Goal: Information Seeking & Learning: Learn about a topic

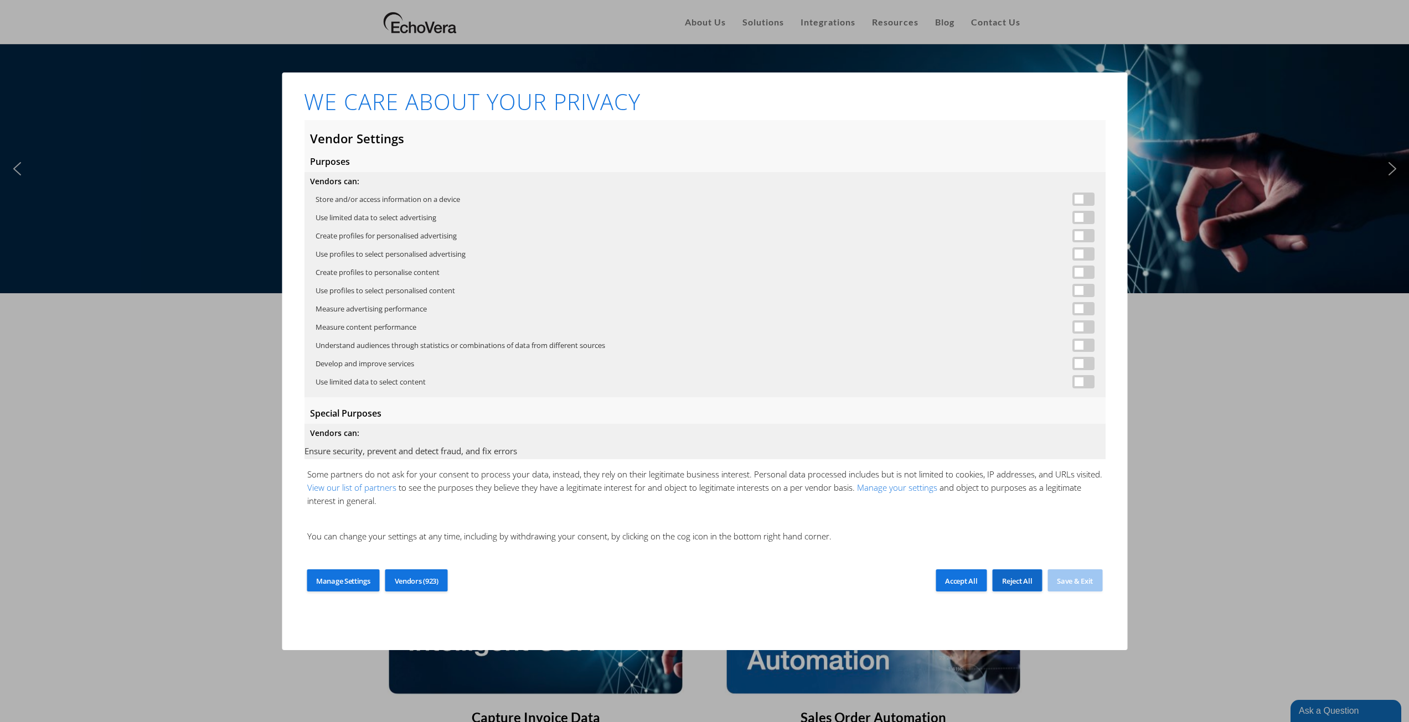
click at [1028, 584] on span "Reject All" at bounding box center [1017, 581] width 30 height 10
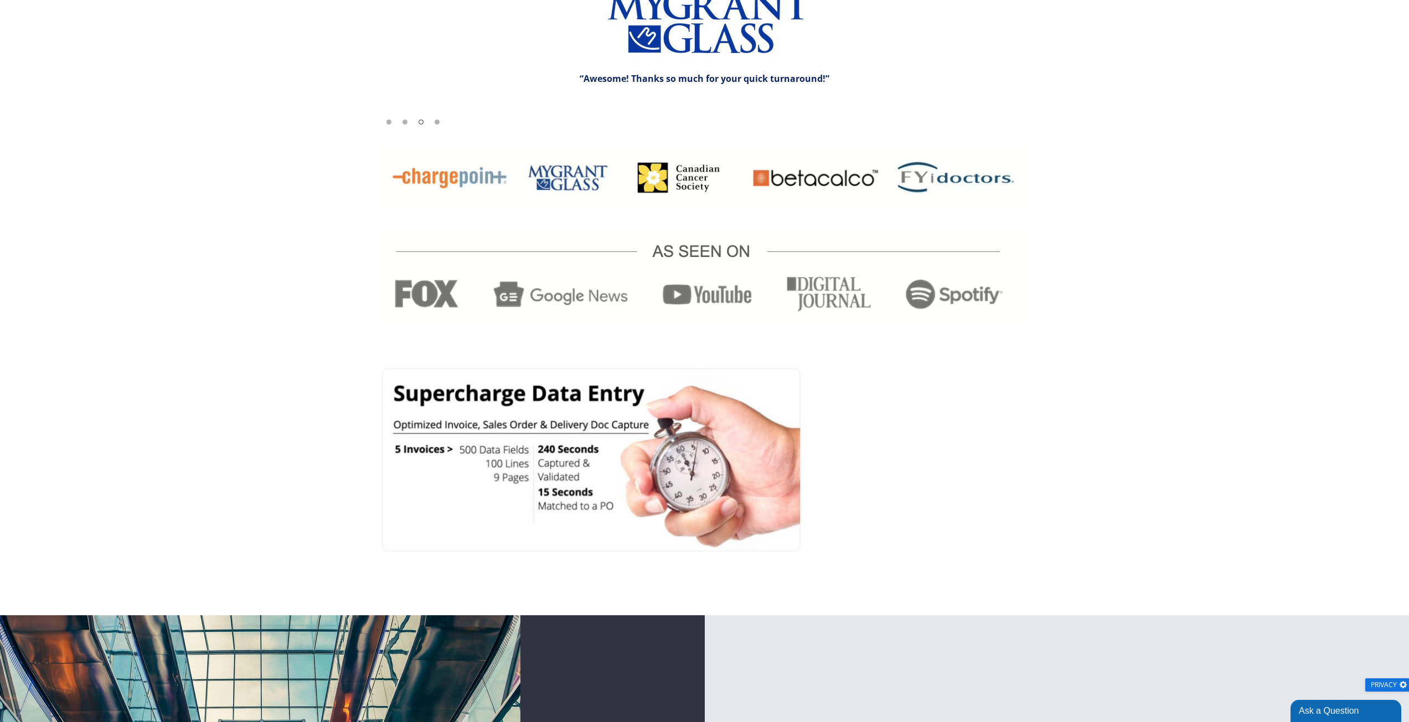
scroll to position [2162, 0]
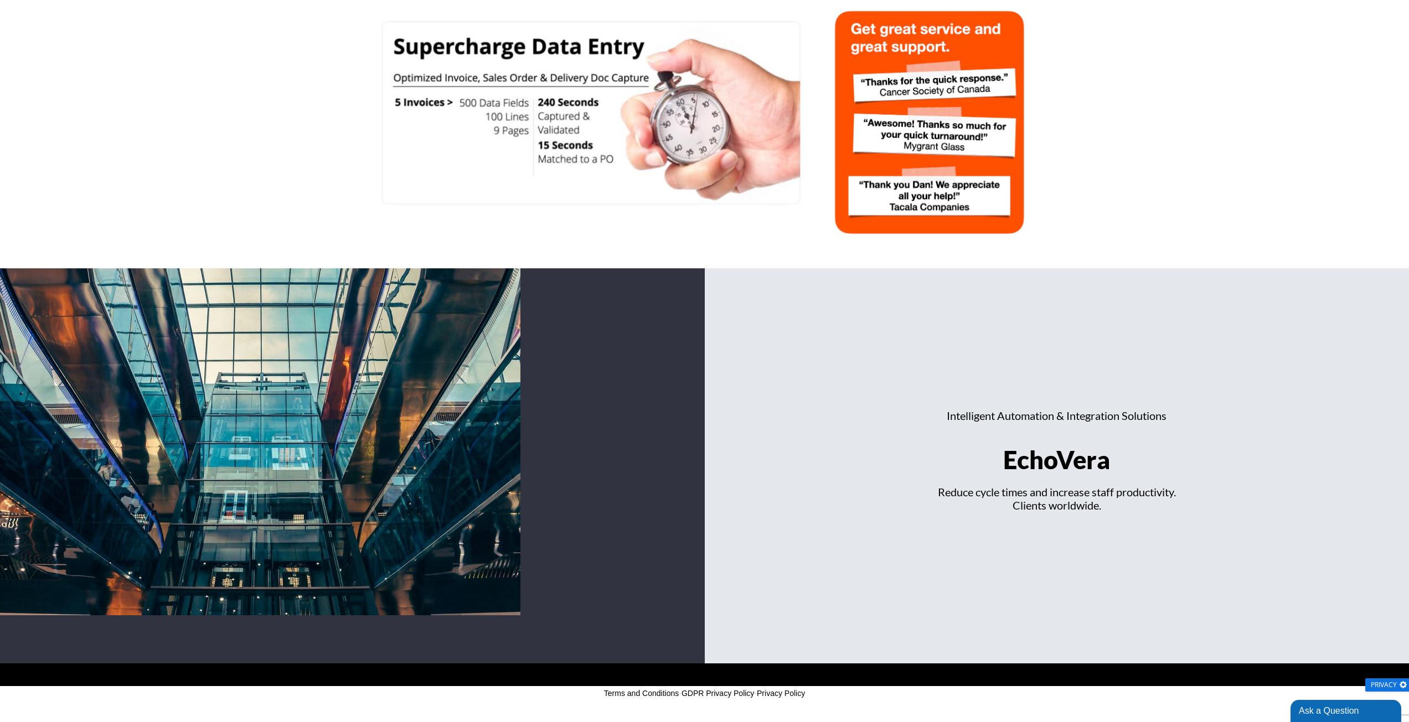
drag, startPoint x: 1143, startPoint y: 300, endPoint x: 1101, endPoint y: 455, distance: 160.4
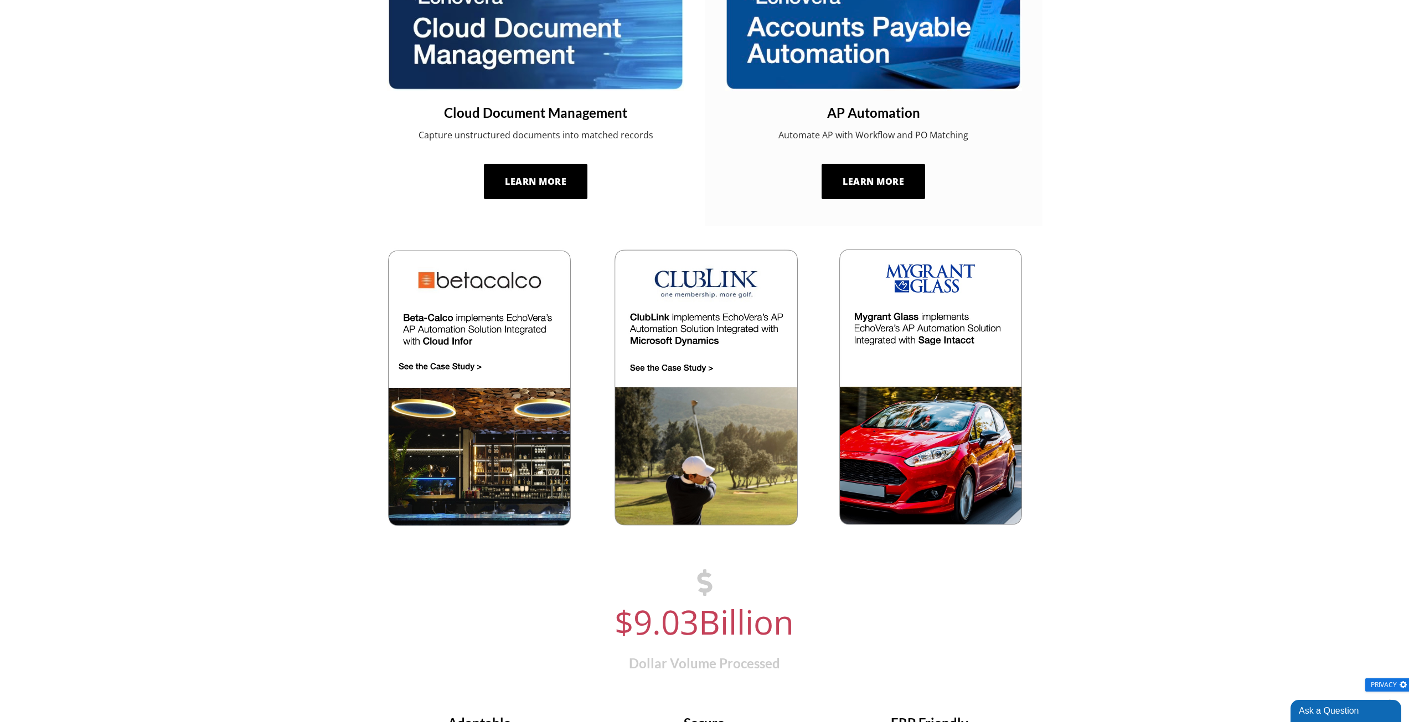
scroll to position [0, 0]
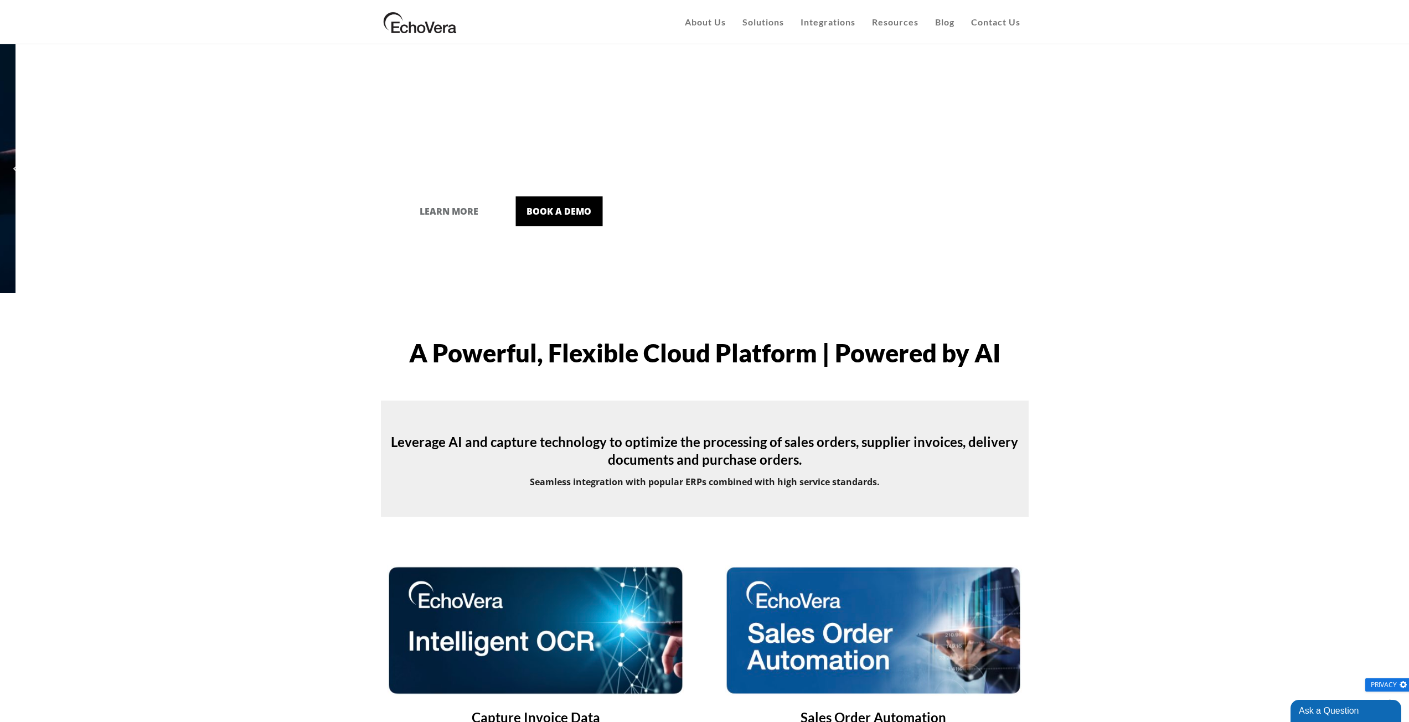
drag, startPoint x: 1101, startPoint y: 286, endPoint x: 1076, endPoint y: 102, distance: 184.8
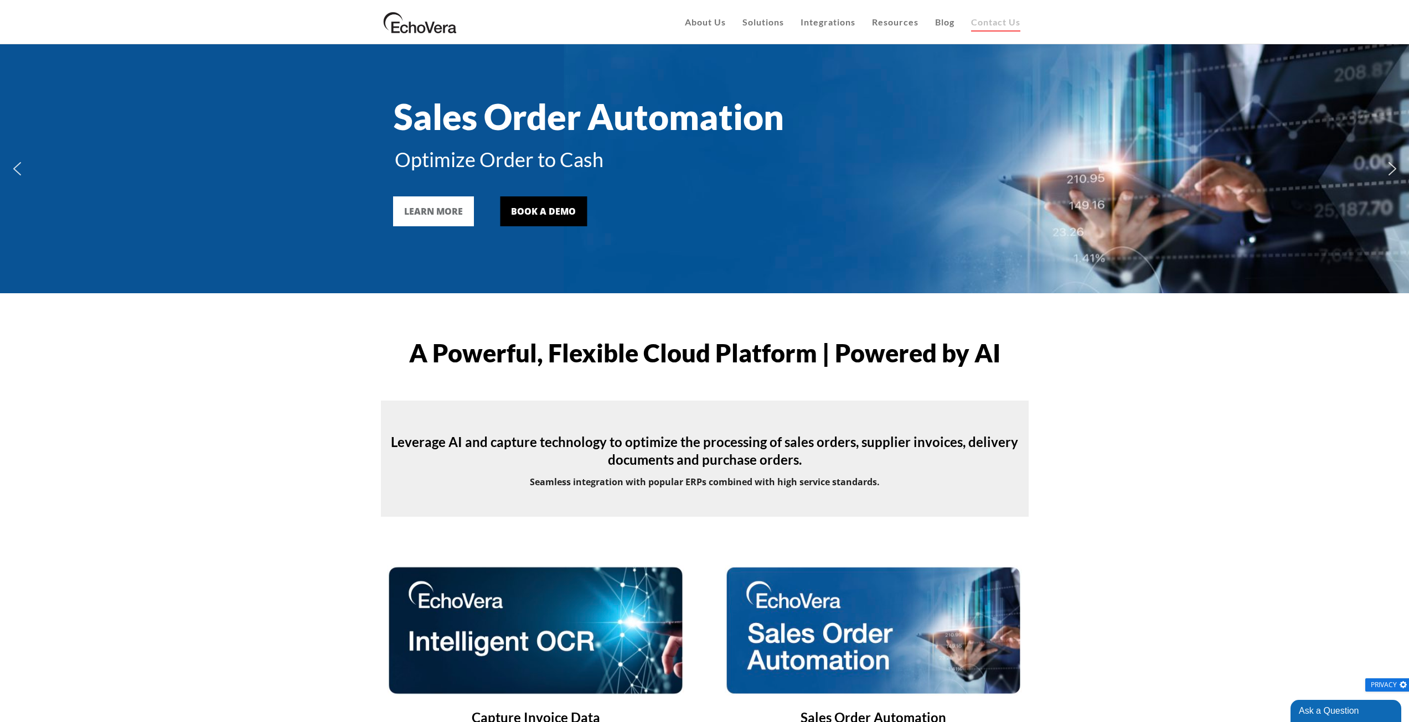
click at [999, 15] on link "Contact Us" at bounding box center [995, 22] width 66 height 44
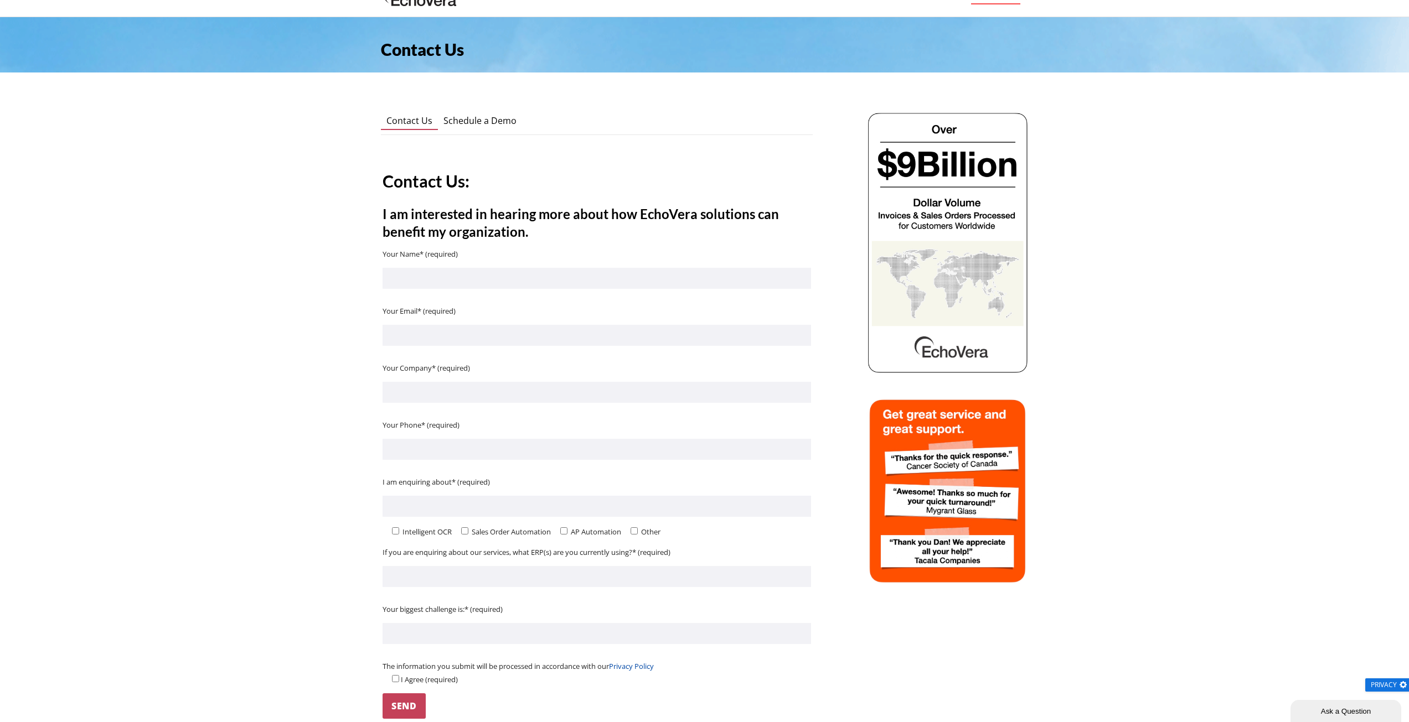
scroll to position [12, 0]
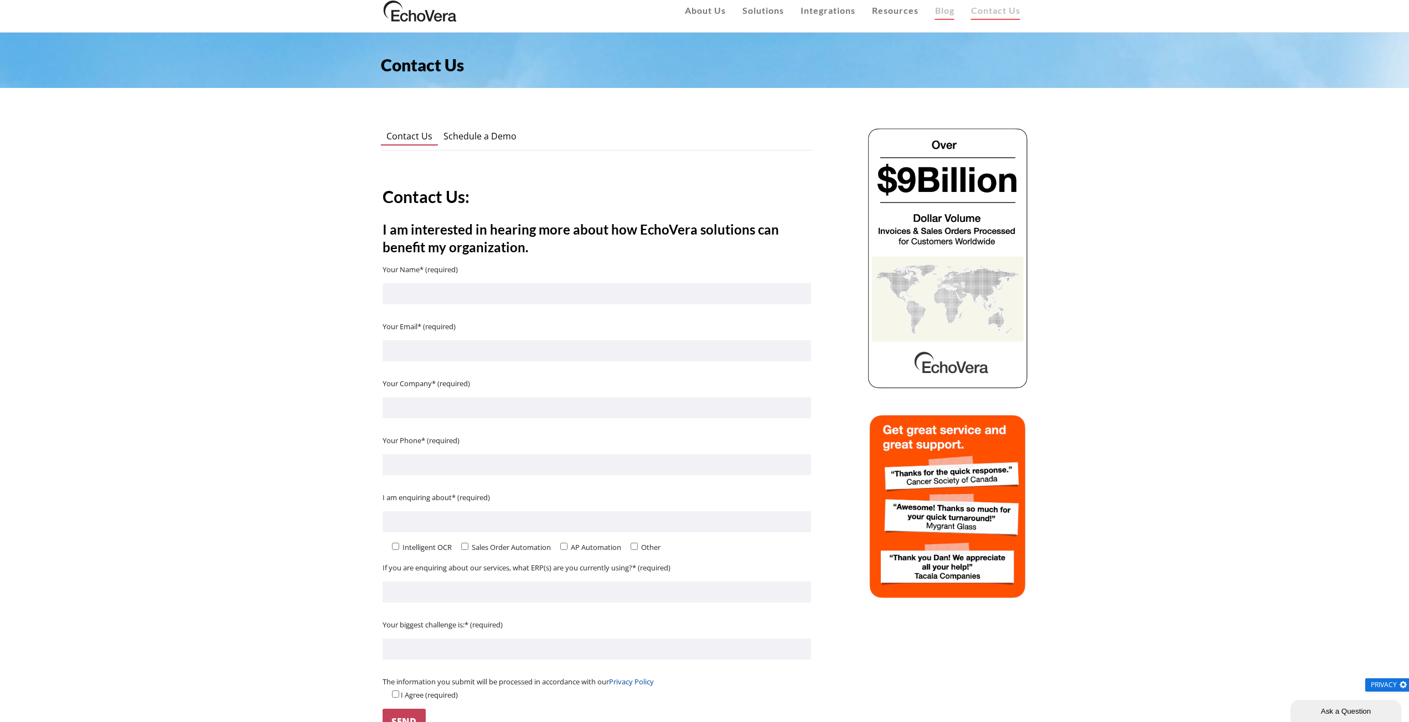
click at [943, 12] on span "Blog" at bounding box center [944, 10] width 19 height 11
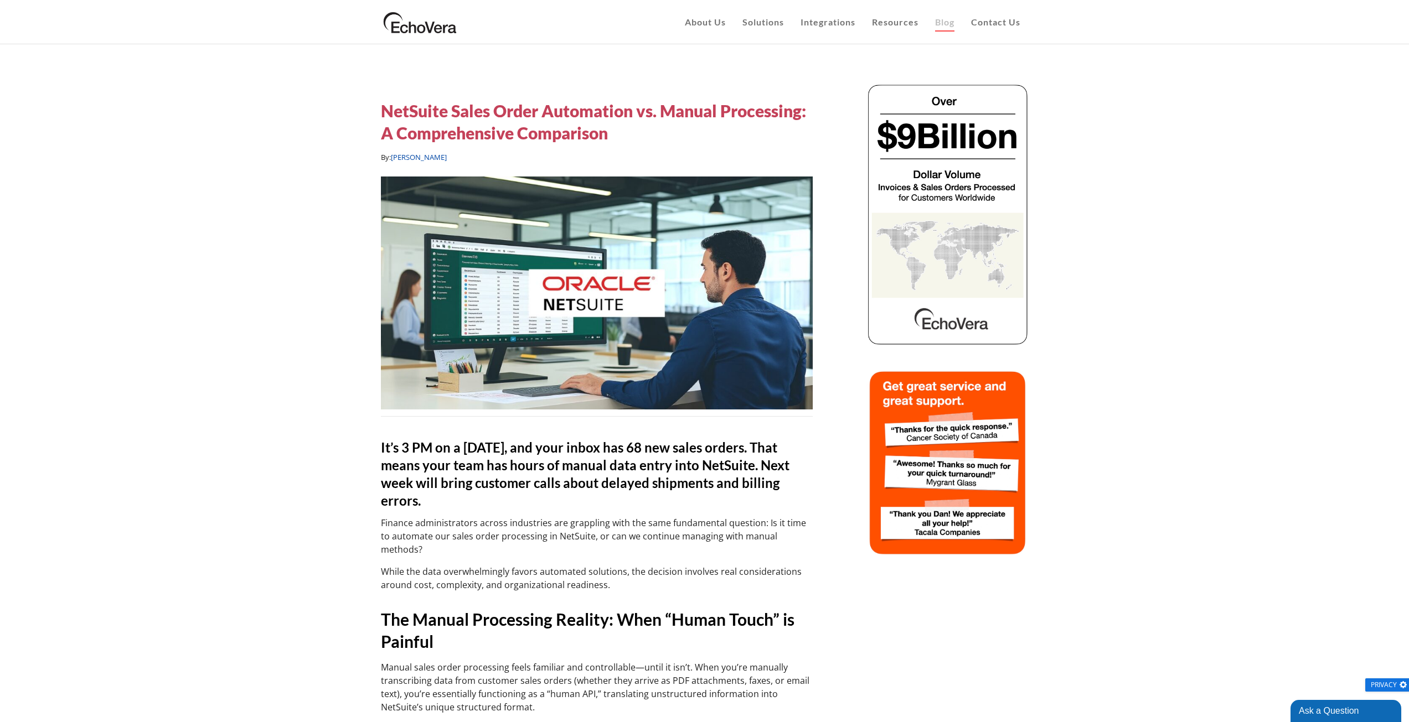
click at [515, 121] on h5 "NetSuite Sales Order Automation vs. Manual Processing: A Comprehensive Comparis…" at bounding box center [597, 122] width 432 height 44
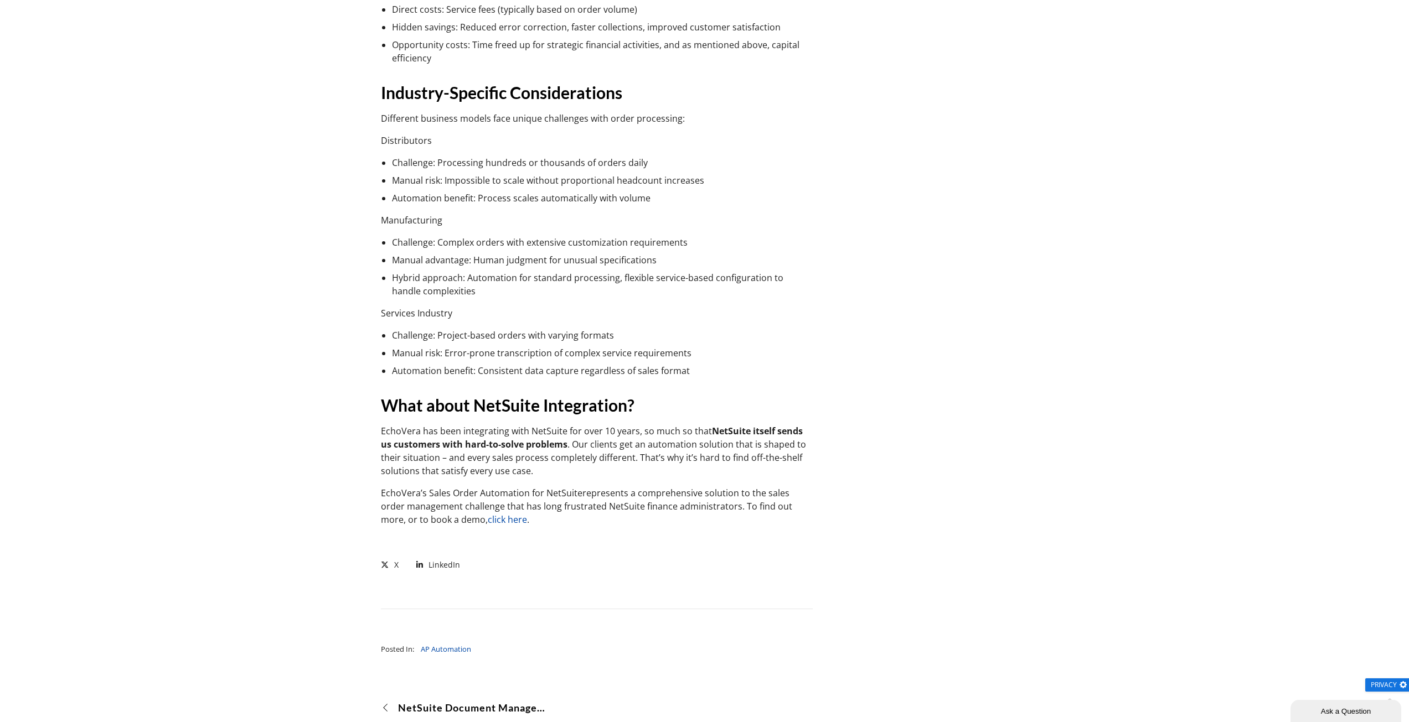
scroll to position [1992, 0]
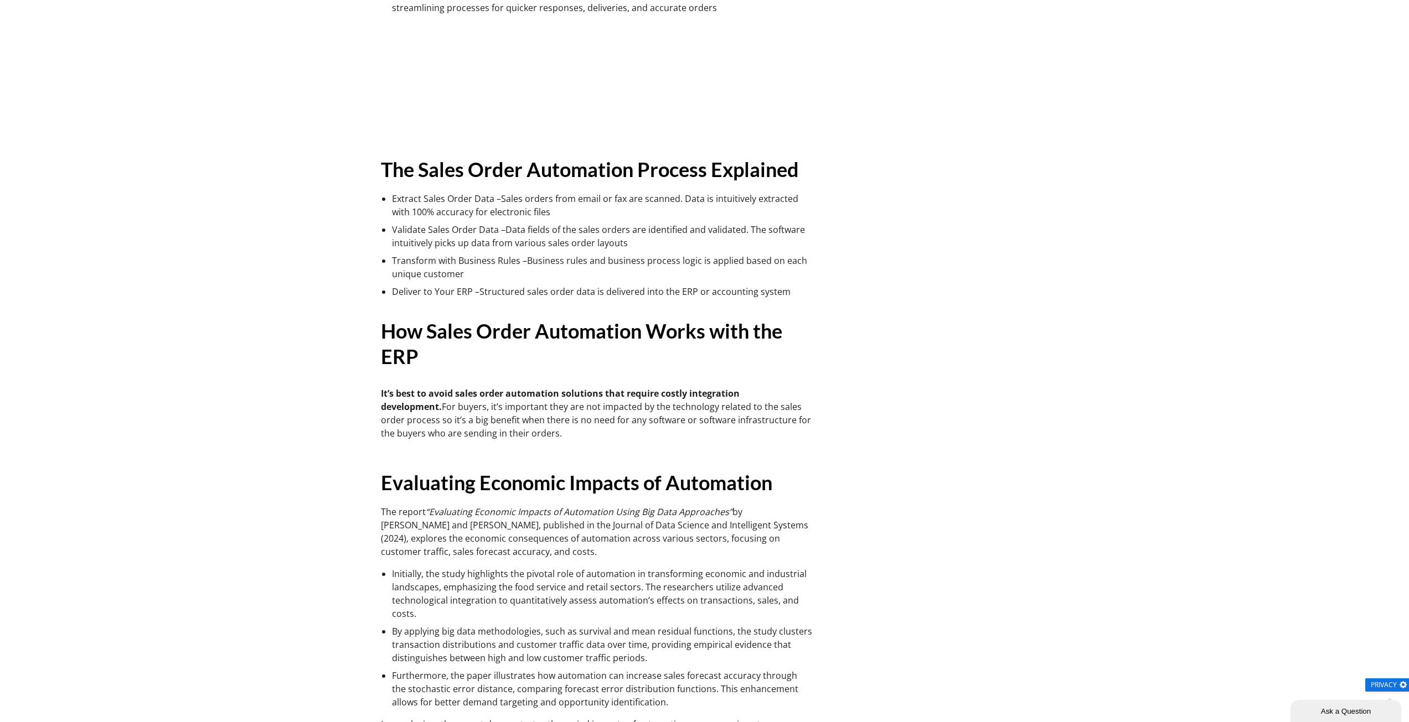
scroll to position [17474, 0]
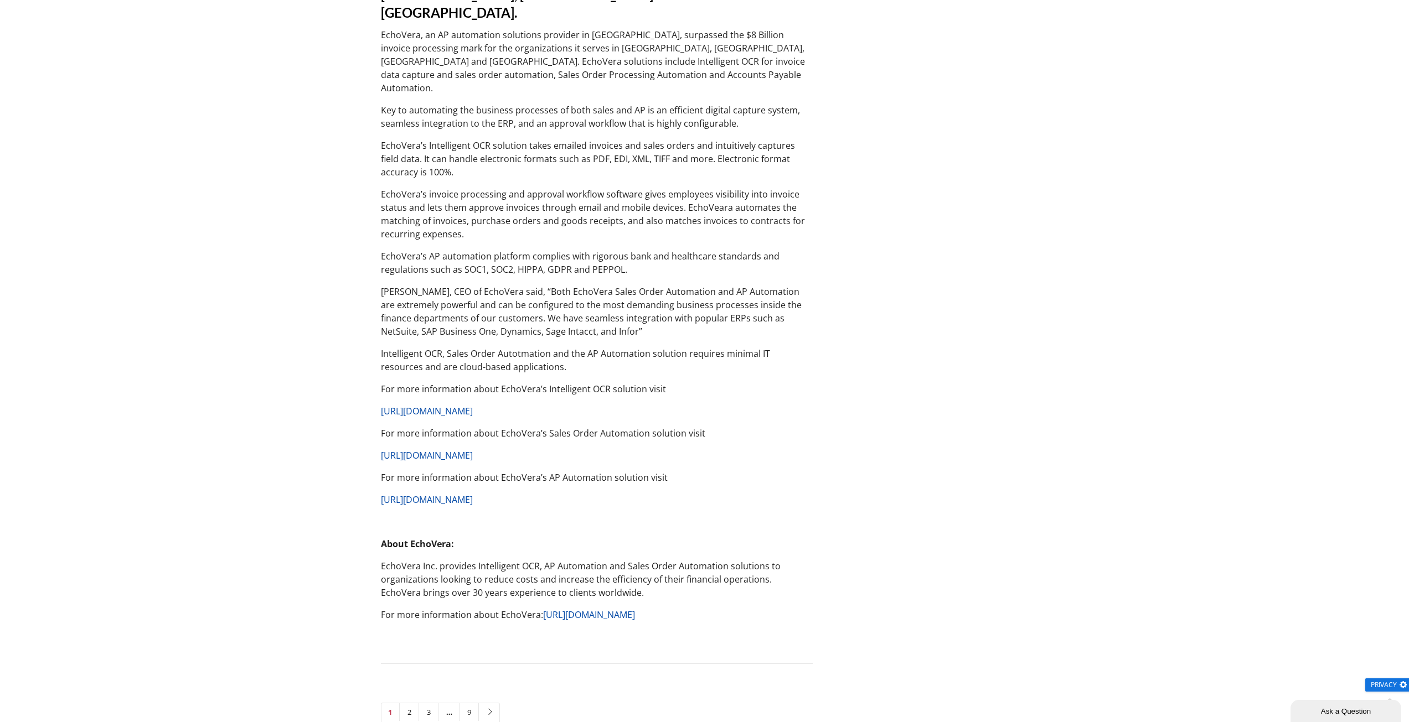
drag, startPoint x: 827, startPoint y: 319, endPoint x: 825, endPoint y: 724, distance: 405.7
